Goal: Book appointment/travel/reservation

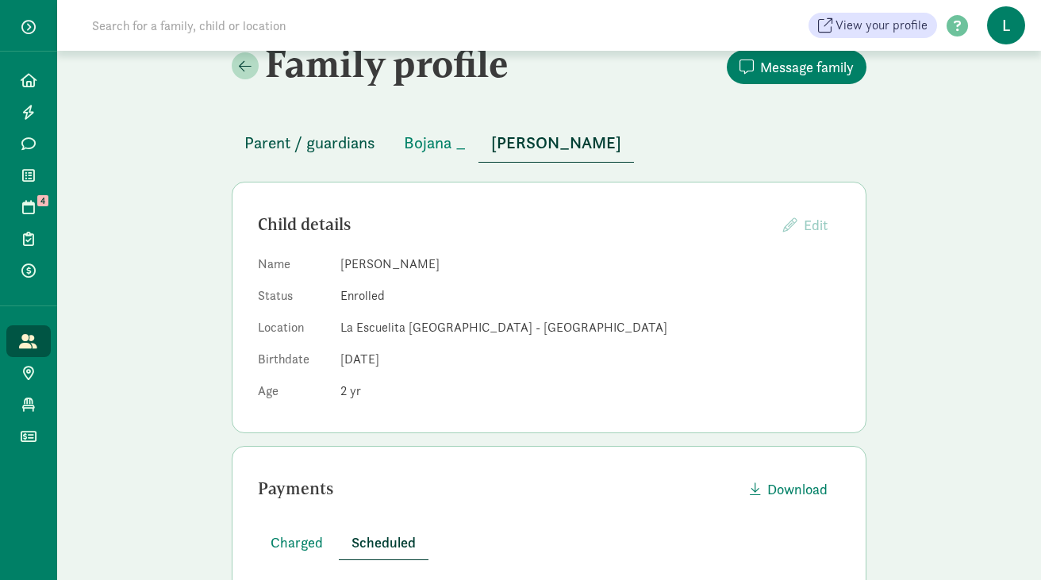
scroll to position [29, 0]
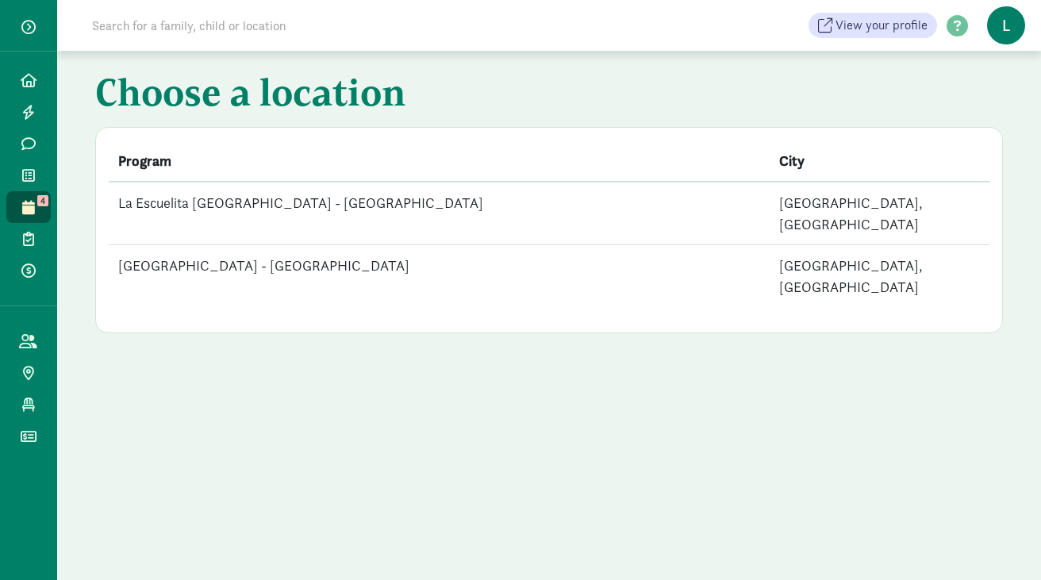
click at [320, 256] on td "[GEOGRAPHIC_DATA] - [GEOGRAPHIC_DATA]" at bounding box center [439, 276] width 661 height 63
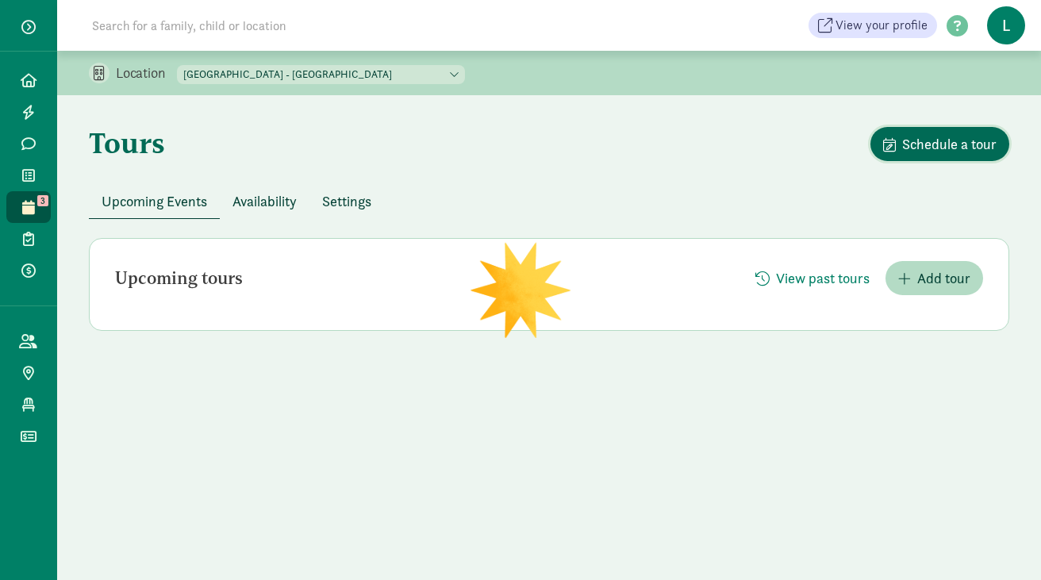
click at [950, 146] on span "Schedule a tour" at bounding box center [949, 143] width 94 height 21
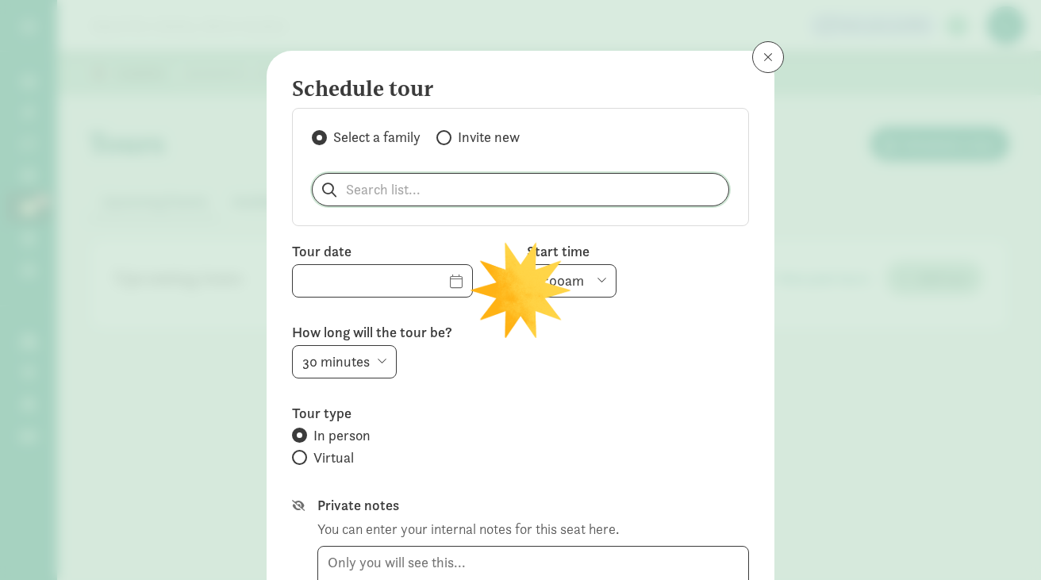
click at [393, 190] on input "search" at bounding box center [521, 190] width 416 height 32
paste input "Allie Culp"
type input "Allie Culp"
click at [374, 229] on p "Allie Culp" at bounding box center [407, 230] width 152 height 19
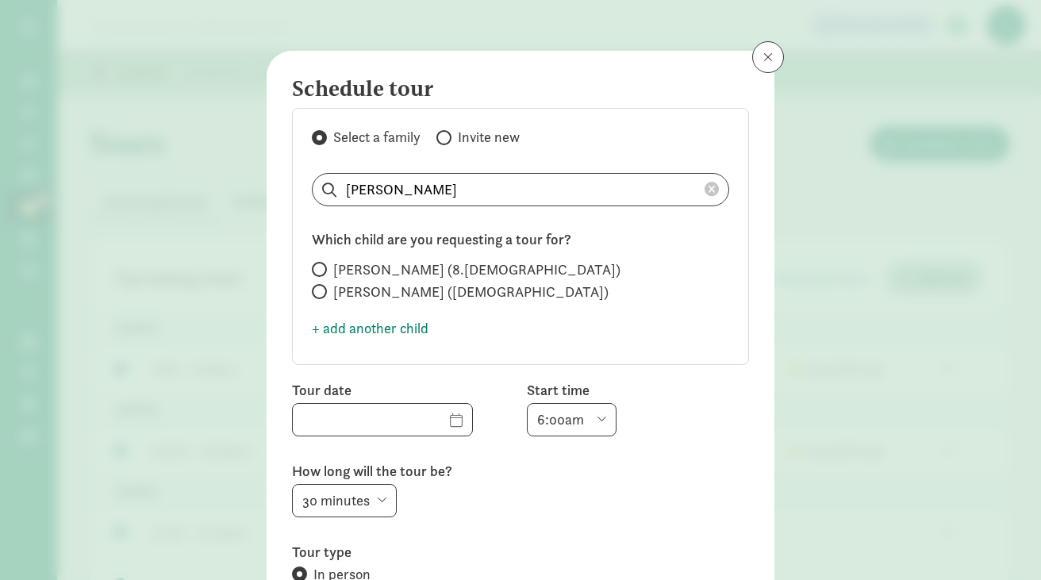
click at [324, 294] on span at bounding box center [319, 291] width 15 height 15
click at [322, 294] on input "Nora Culp (3 years old)" at bounding box center [317, 291] width 10 height 10
radio input "true"
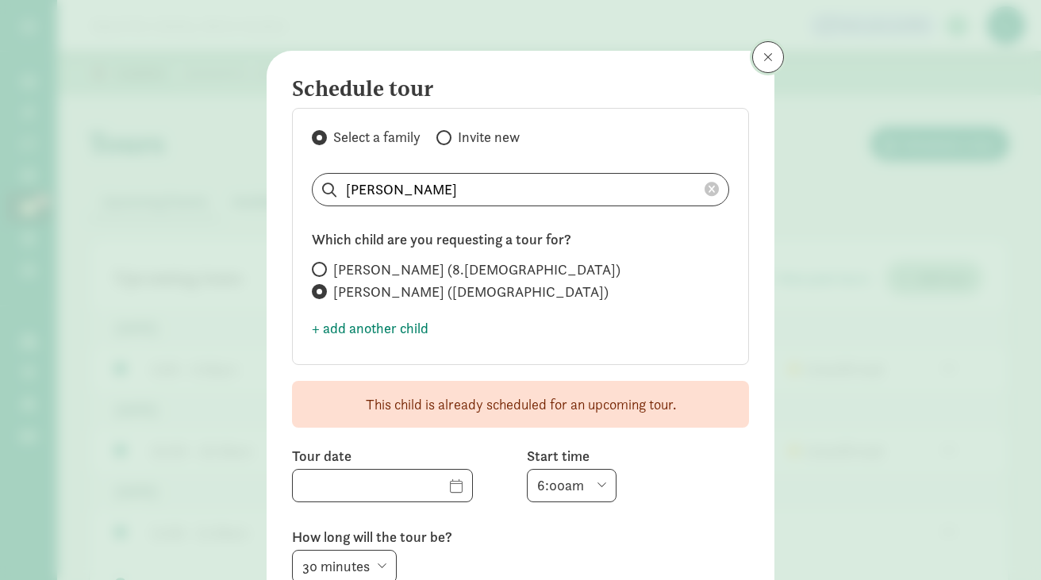
click at [768, 54] on span at bounding box center [768, 57] width 10 height 13
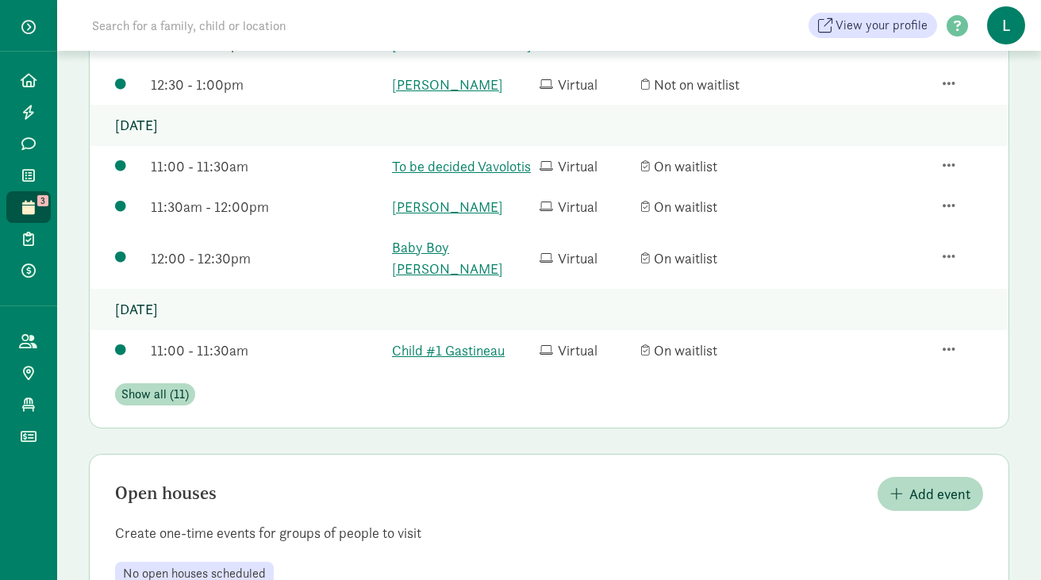
scroll to position [629, 0]
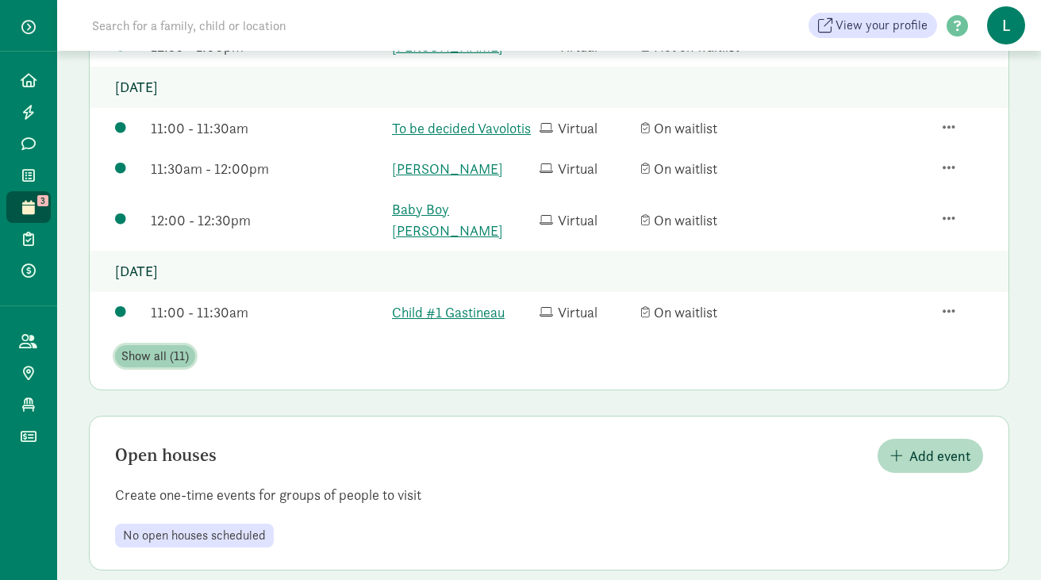
click at [181, 347] on span "Show all (11)" at bounding box center [154, 356] width 67 height 19
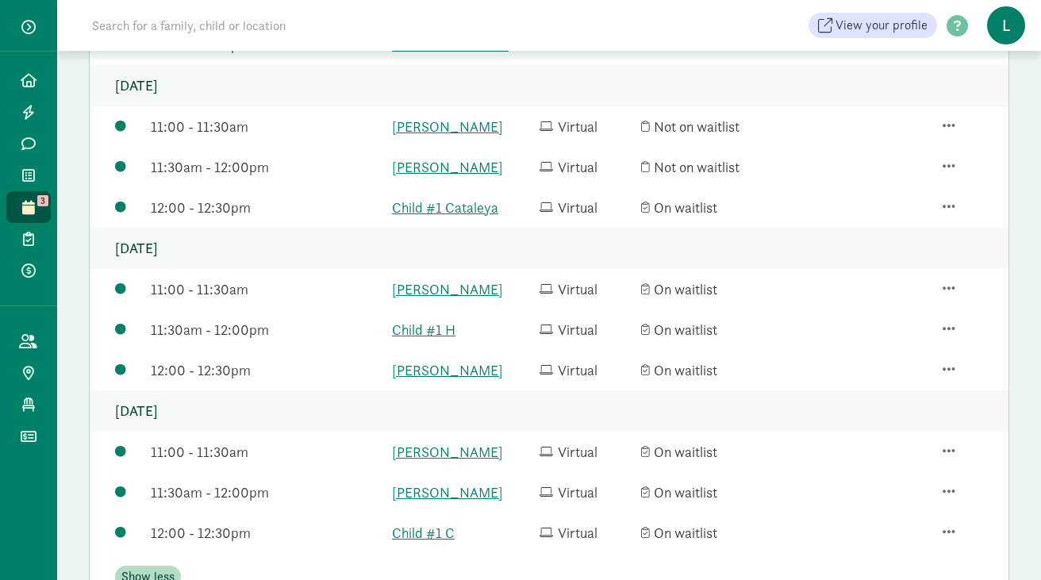
scroll to position [983, 0]
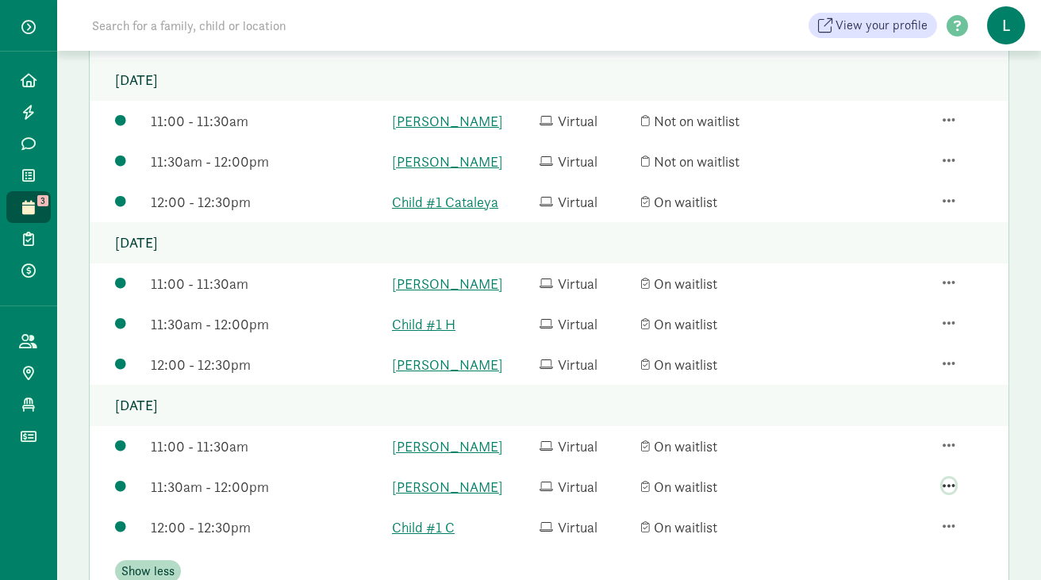
click at [948, 487] on span "button" at bounding box center [949, 486] width 13 height 14
click at [890, 394] on div "Edit tour details" at bounding box center [915, 392] width 107 height 21
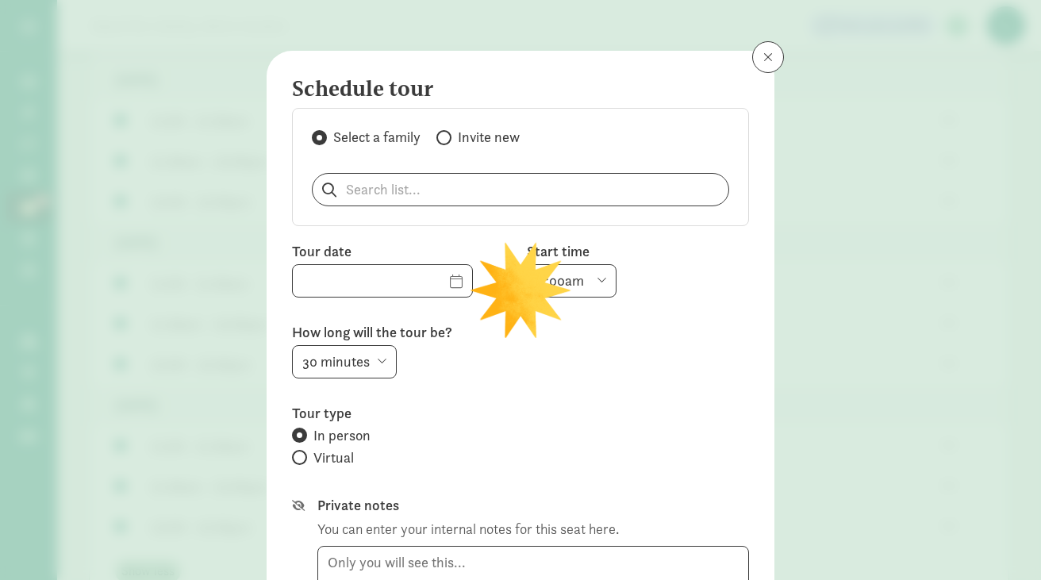
type input "11/20/2025"
select select "11:30am"
radio input "false"
radio input "true"
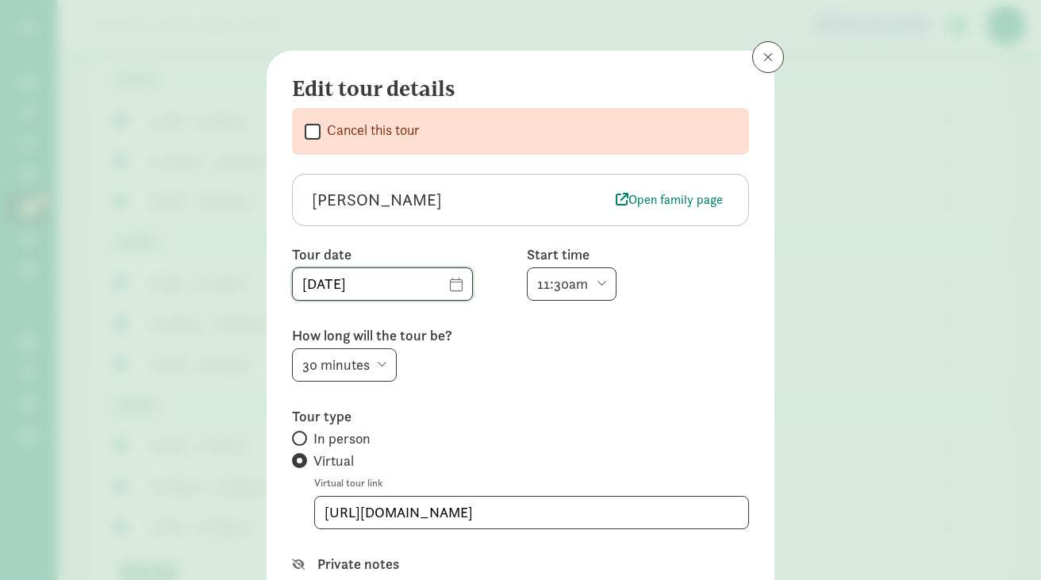
click at [436, 286] on input "11/20/2025" at bounding box center [382, 284] width 179 height 32
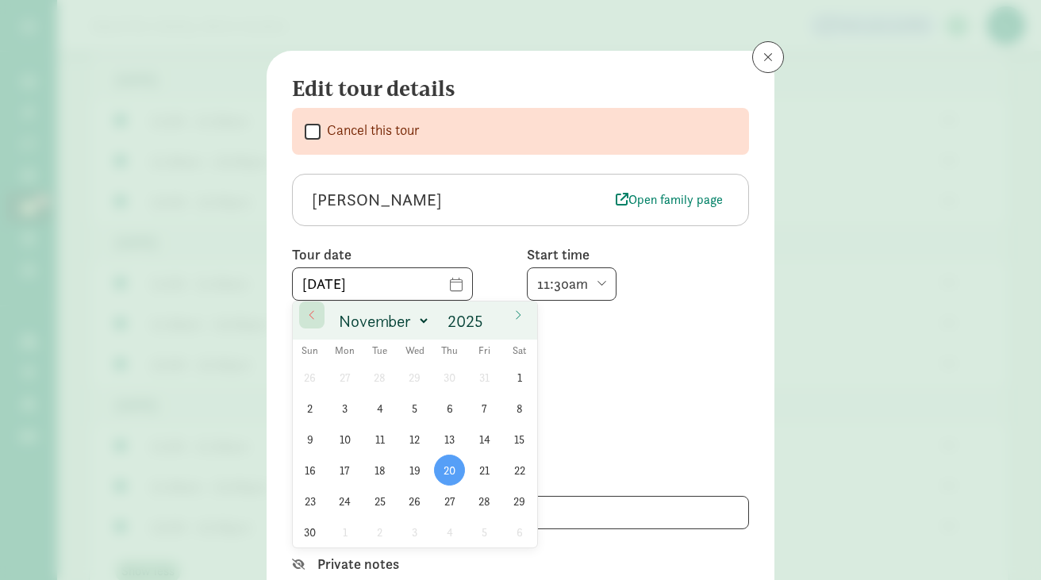
click at [317, 317] on span at bounding box center [311, 315] width 25 height 27
select select "8"
click at [478, 378] on span "5" at bounding box center [484, 377] width 31 height 31
type input "09/05/2025"
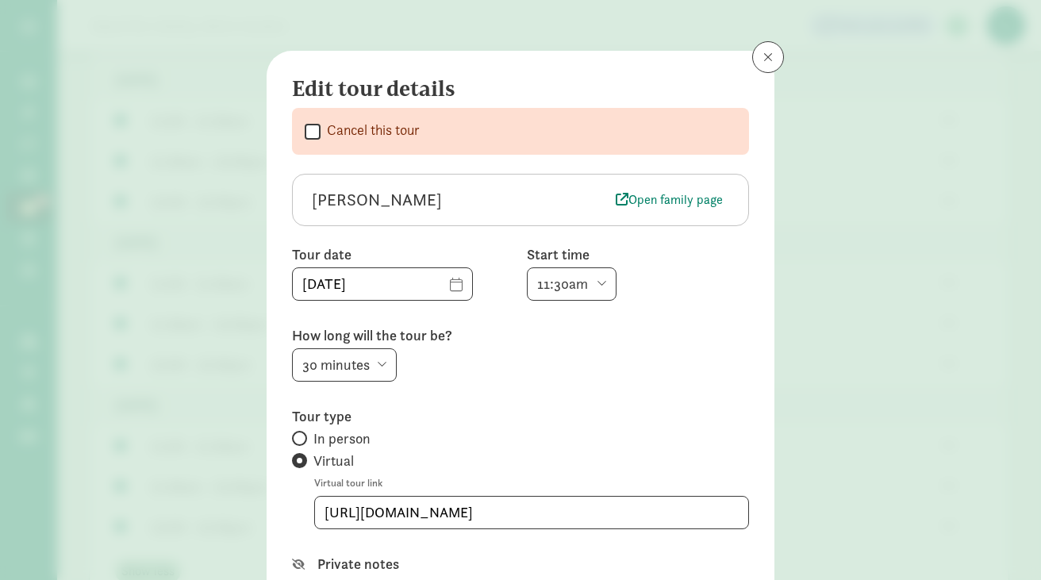
click at [606, 287] on select "6:00am 6:30am 7:00am 7:30am 8:00am 8:30am 9:00am 9:30am 10:00am 10:30am 11:00am…" at bounding box center [572, 283] width 90 height 33
select select "3:00pm"
click at [527, 267] on select "6:00am 6:30am 7:00am 7:30am 8:00am 8:30am 9:00am 9:30am 10:00am 10:30am 11:00am…" at bounding box center [572, 283] width 90 height 33
click at [303, 445] on label "In person" at bounding box center [520, 438] width 457 height 19
click at [302, 444] on input "In person" at bounding box center [297, 438] width 10 height 10
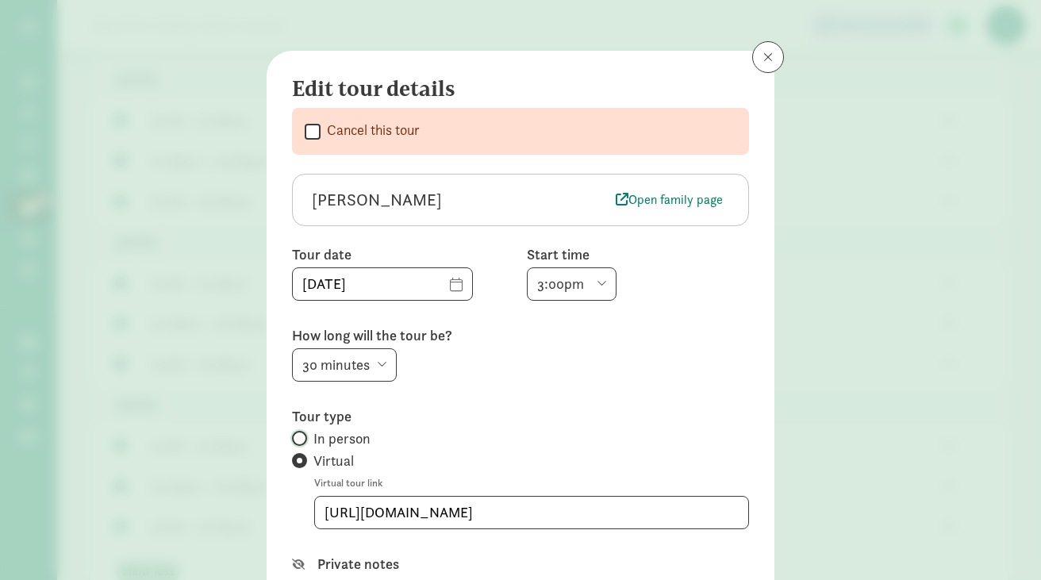
radio input "true"
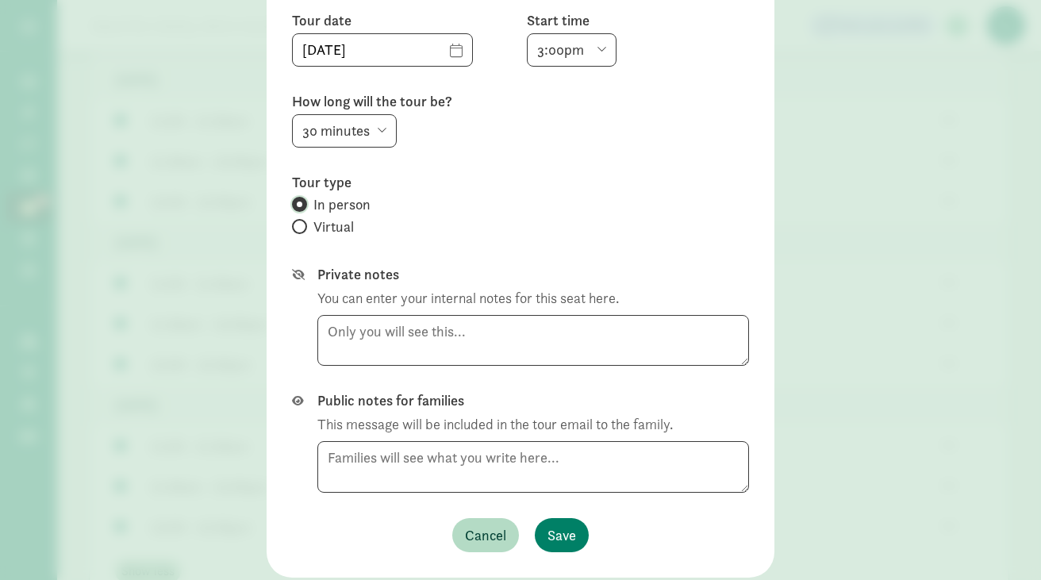
scroll to position [283, 0]
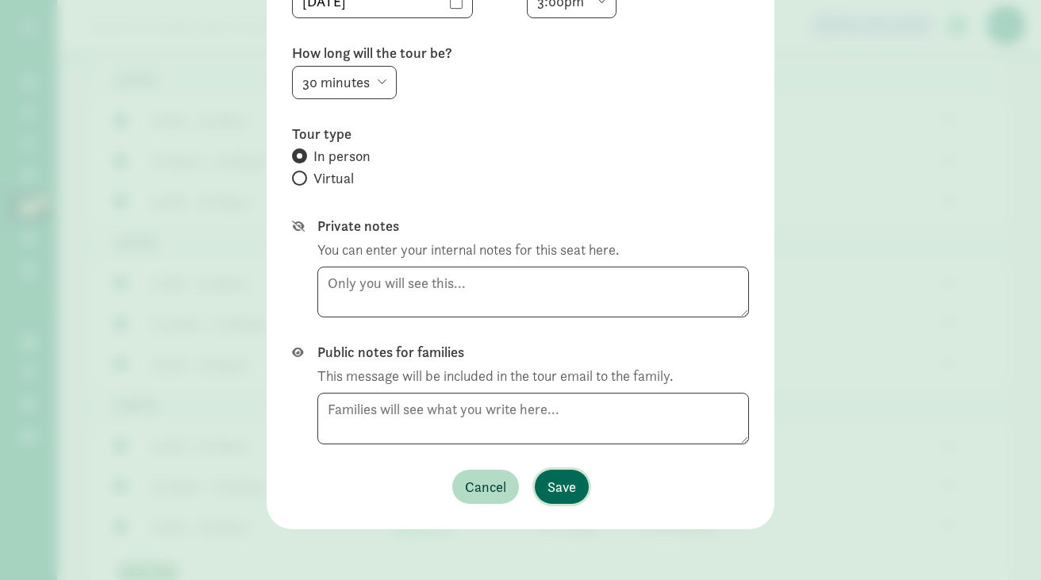
click at [558, 495] on span "Save" at bounding box center [562, 486] width 29 height 21
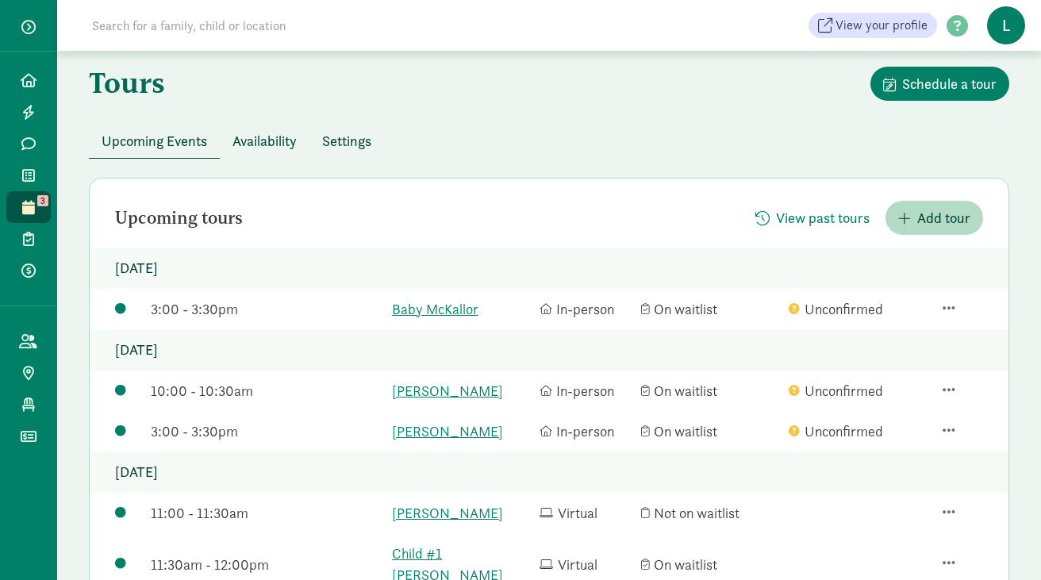
scroll to position [0, 0]
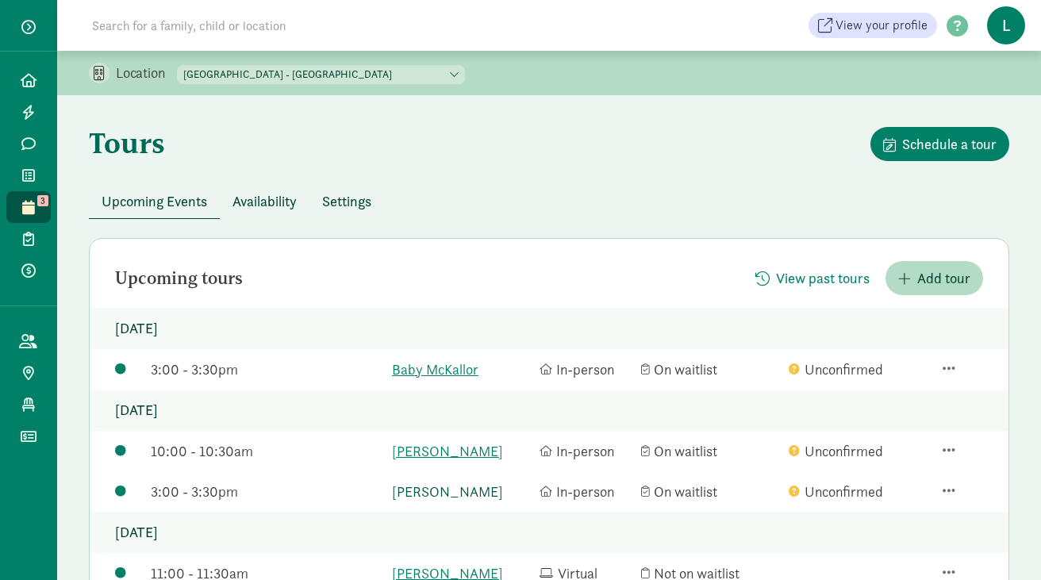
click at [409, 488] on link "Nora Culp" at bounding box center [462, 491] width 140 height 21
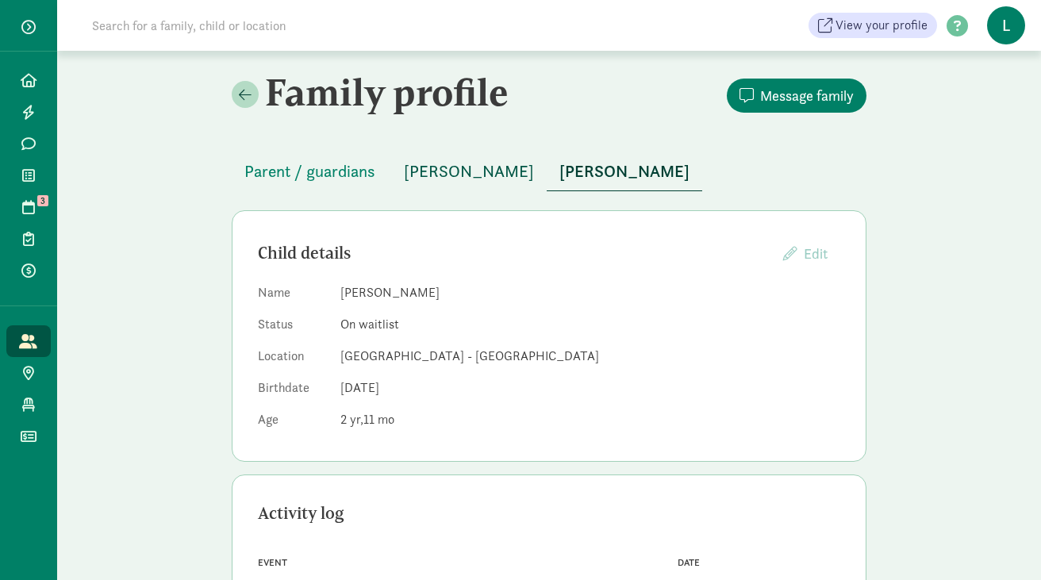
click at [432, 173] on span "[PERSON_NAME]" at bounding box center [469, 171] width 130 height 25
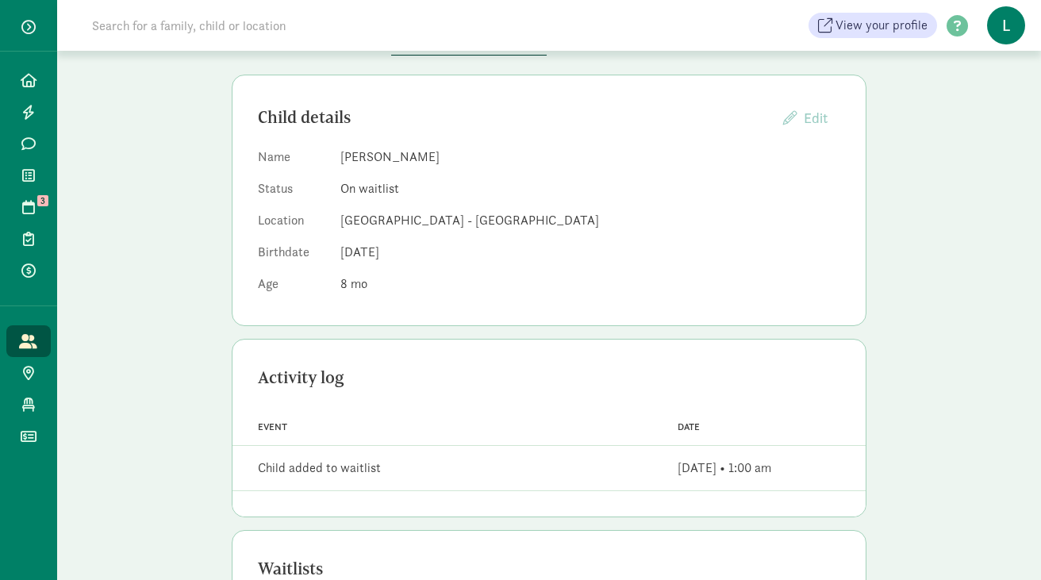
scroll to position [139, 0]
